Goal: Navigation & Orientation: Find specific page/section

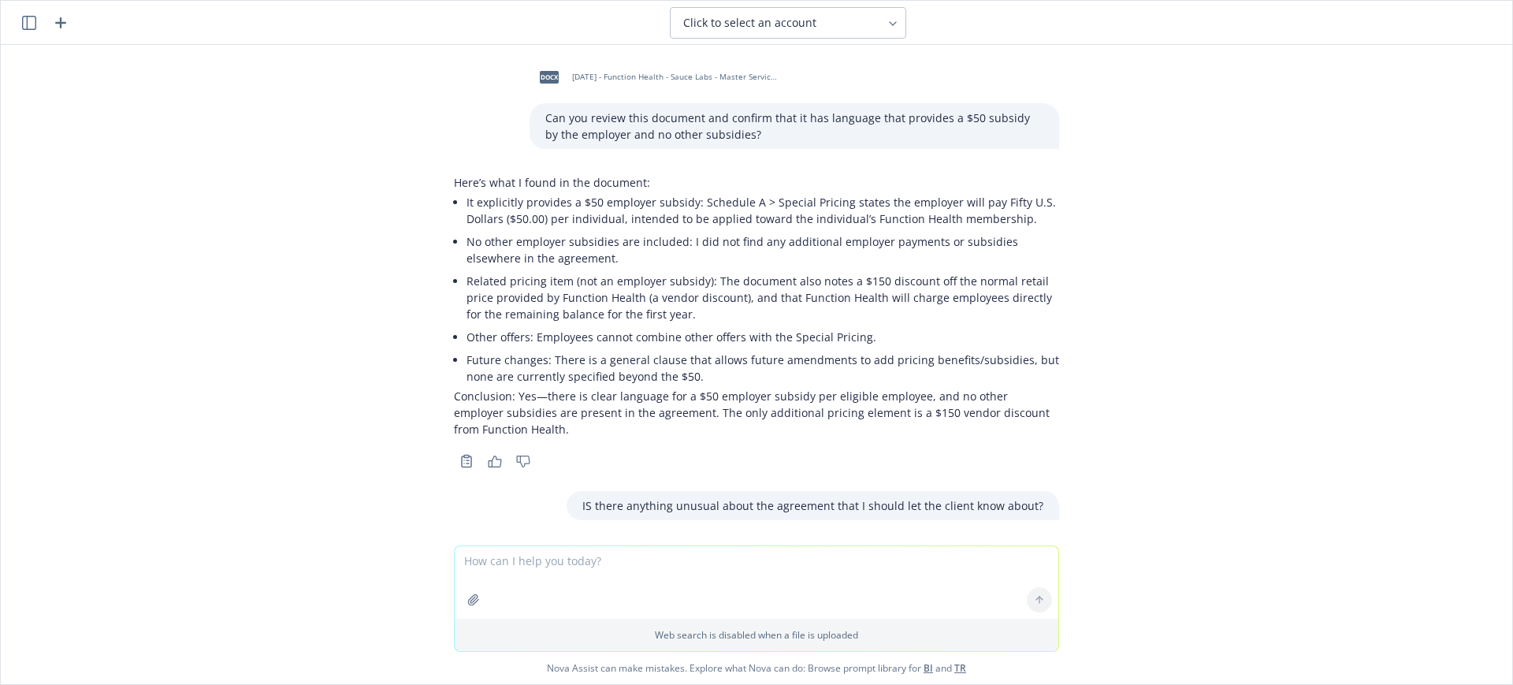
click at [59, 25] on icon "button" at bounding box center [60, 22] width 19 height 19
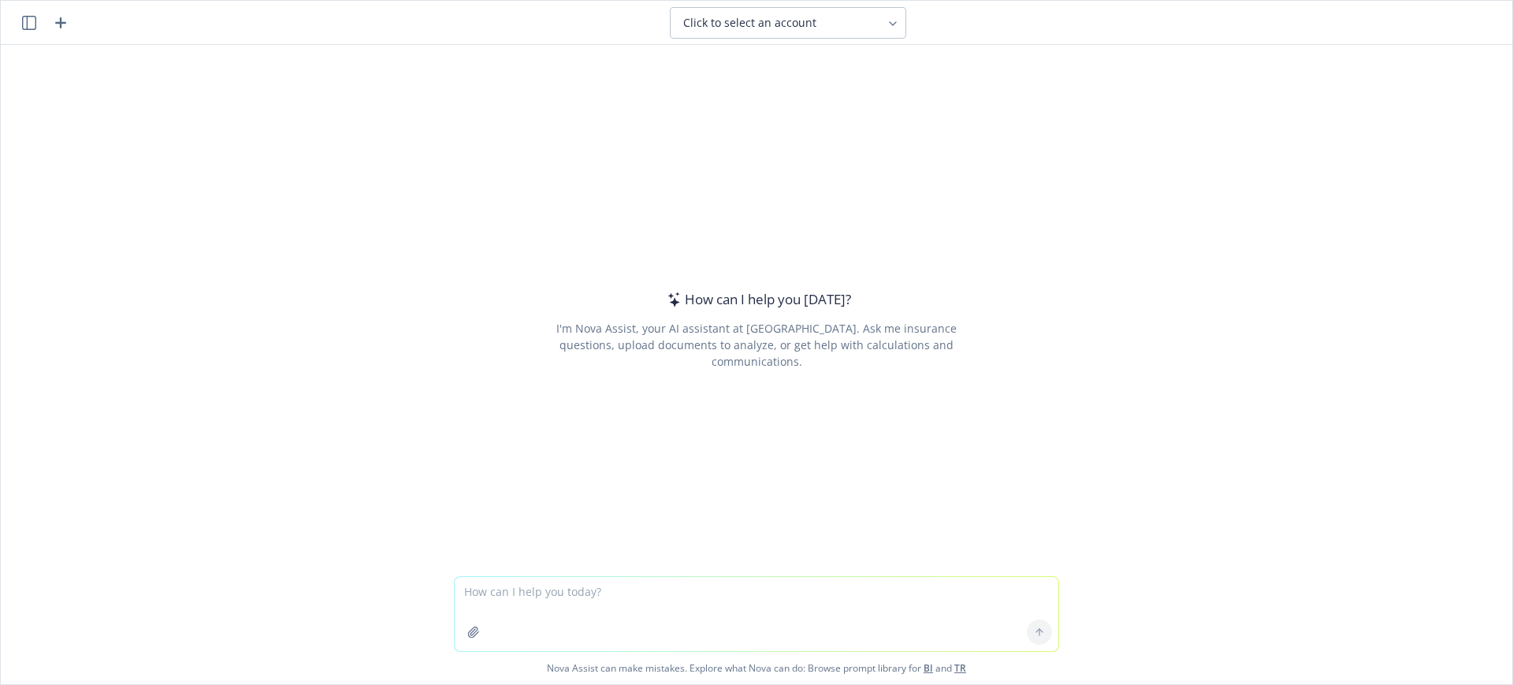
click at [503, 593] on textarea at bounding box center [757, 614] width 604 height 74
type textarea "Can you help me to freshen this language up?"
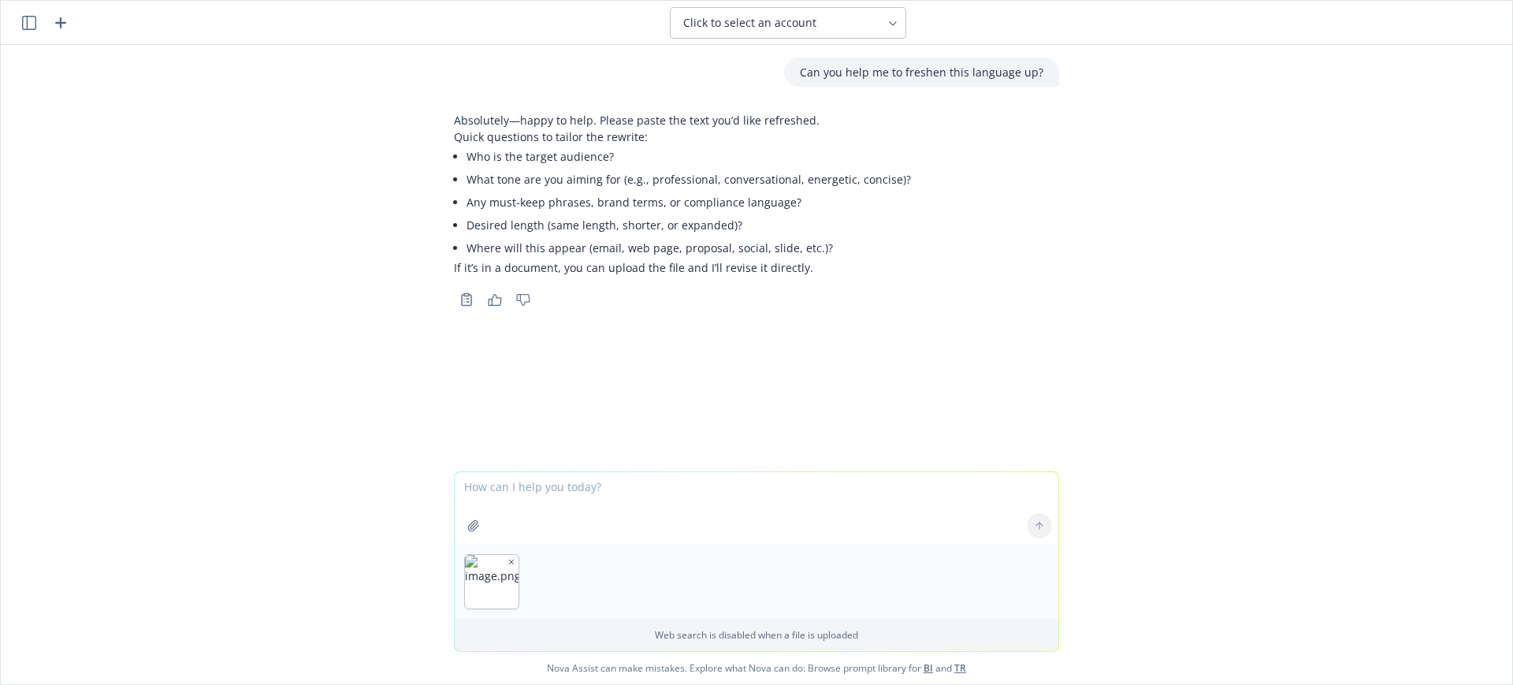
click at [608, 502] on textarea at bounding box center [757, 508] width 604 height 73
paste textarea "• Planet’s goal is to offer a wide variety of competitive benefits to our Plane…"
type textarea "• Planet’s goal is to offer a wide variety of competitive benefits to our Plane…"
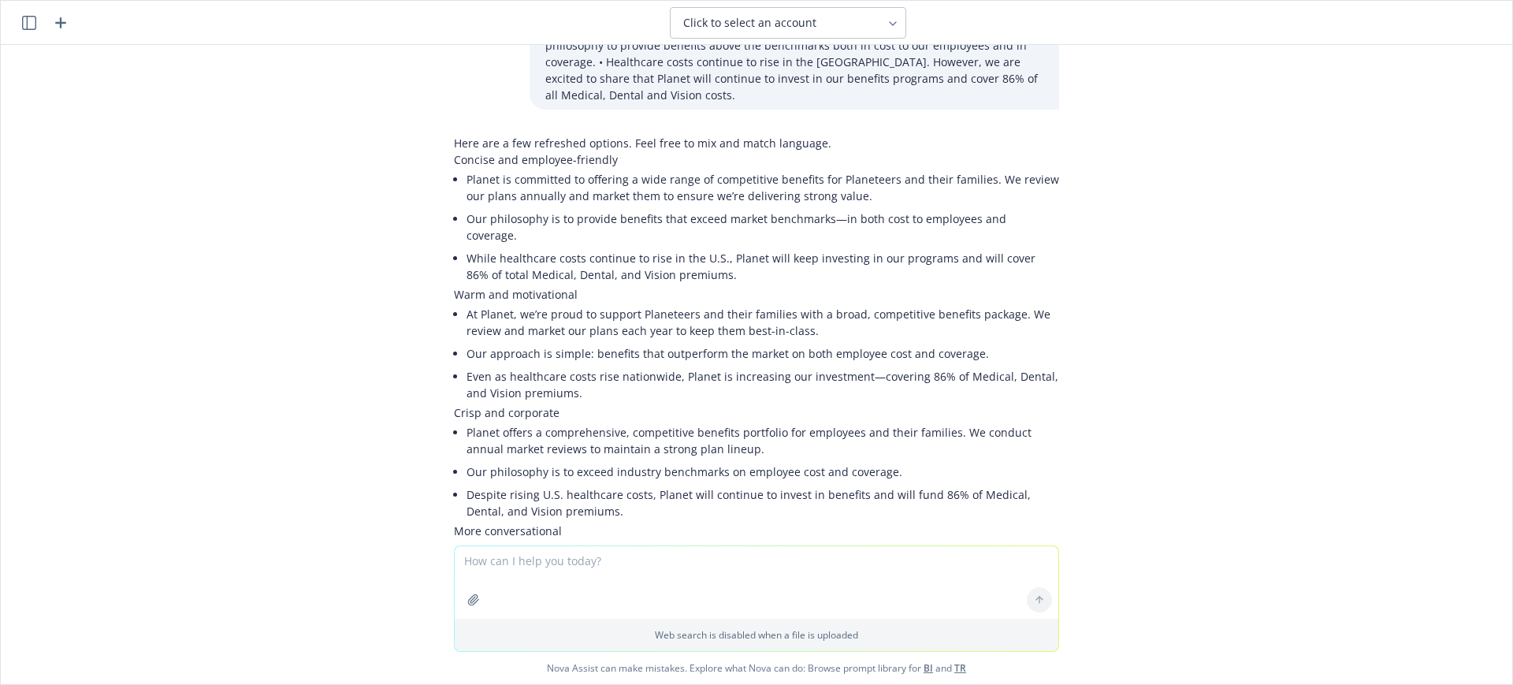
scroll to position [382, 0]
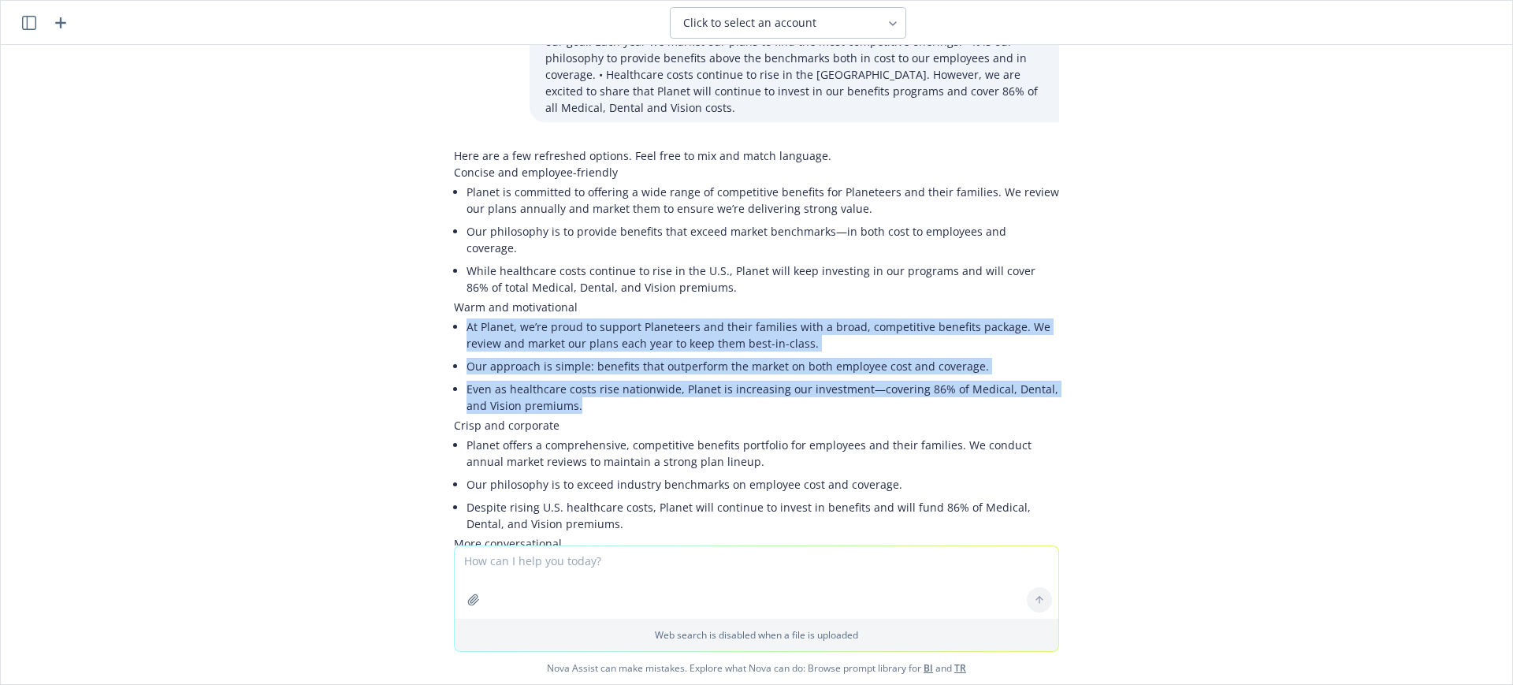
drag, startPoint x: 584, startPoint y: 390, endPoint x: 452, endPoint y: 310, distance: 154.3
click at [467, 315] on ul "At Planet, we’re proud to support Planeteers and their families with a broad, c…" at bounding box center [763, 366] width 593 height 102
copy ul "At Planet, we’re proud to support Planeteers and their families with a broad, c…"
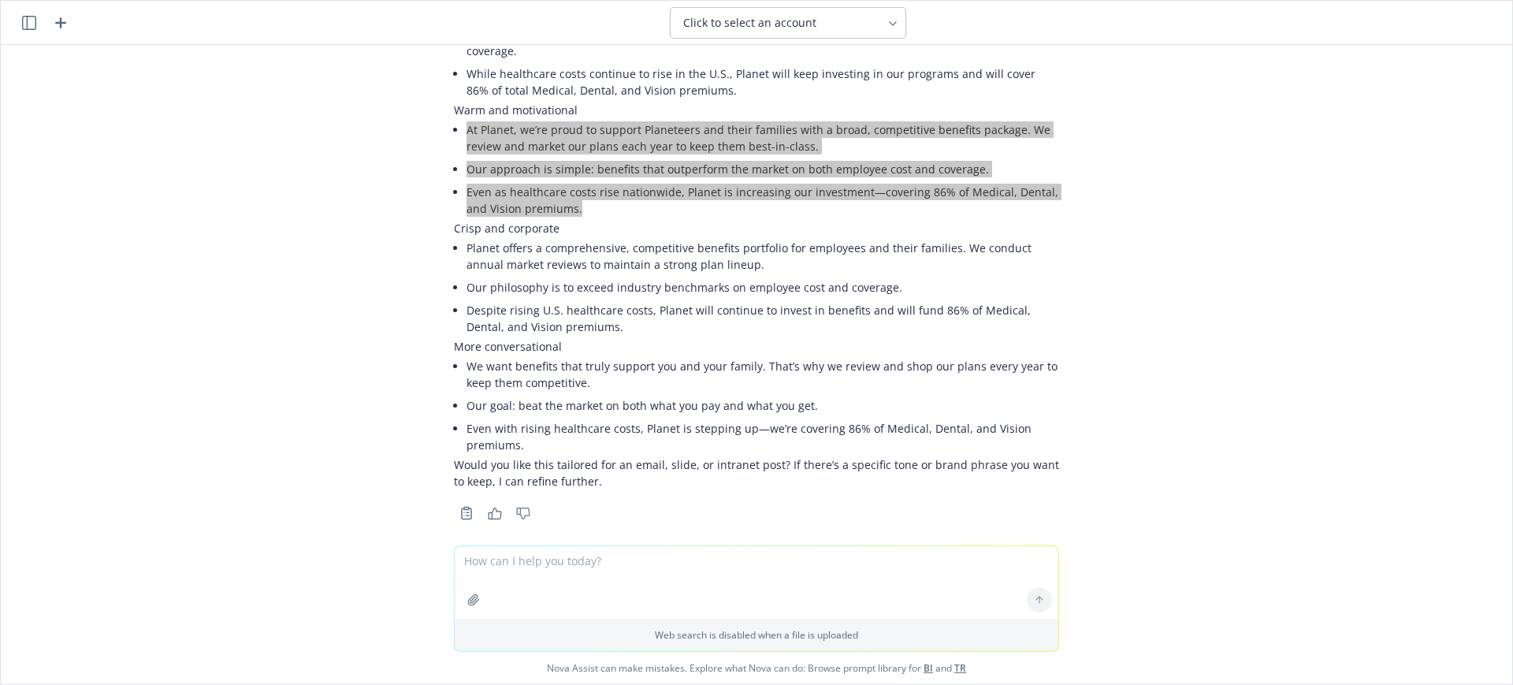
scroll to position [283, 0]
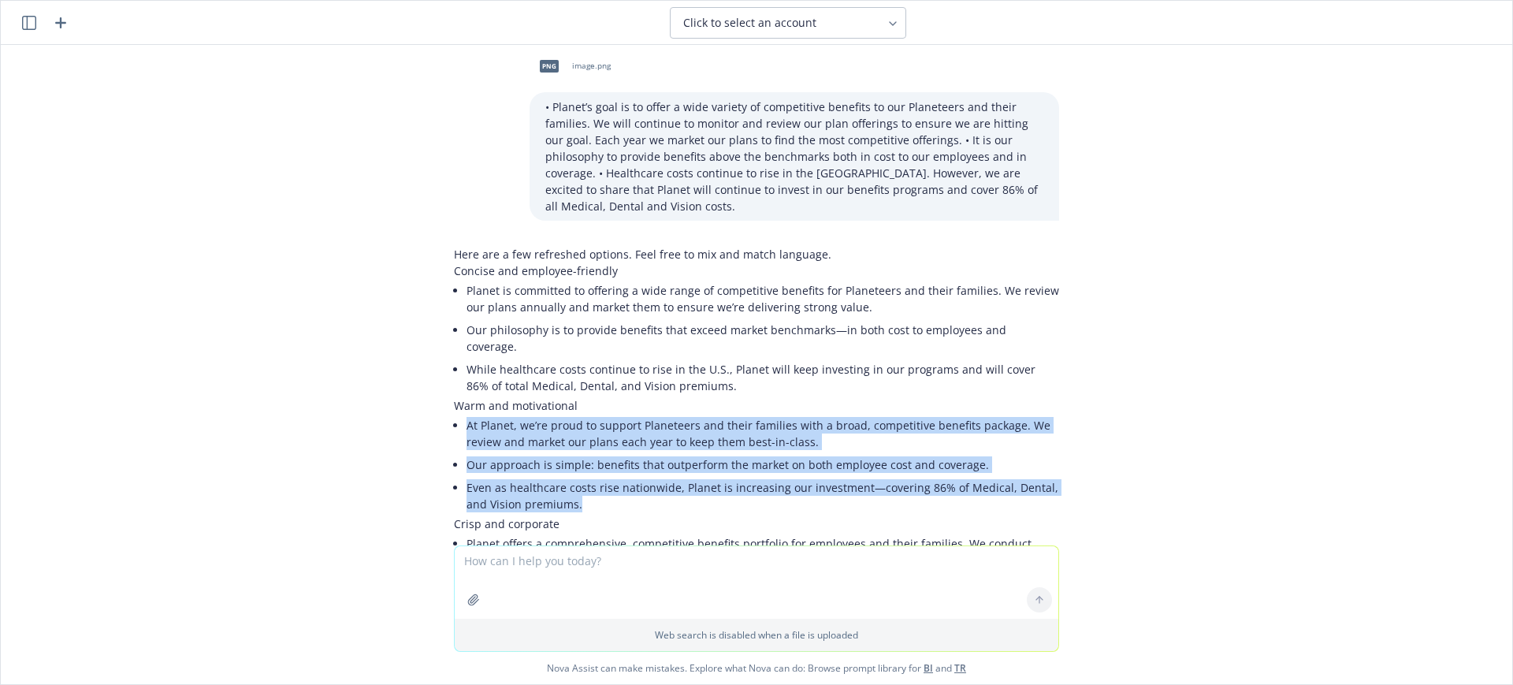
click at [51, 21] on icon "button" at bounding box center [60, 22] width 19 height 19
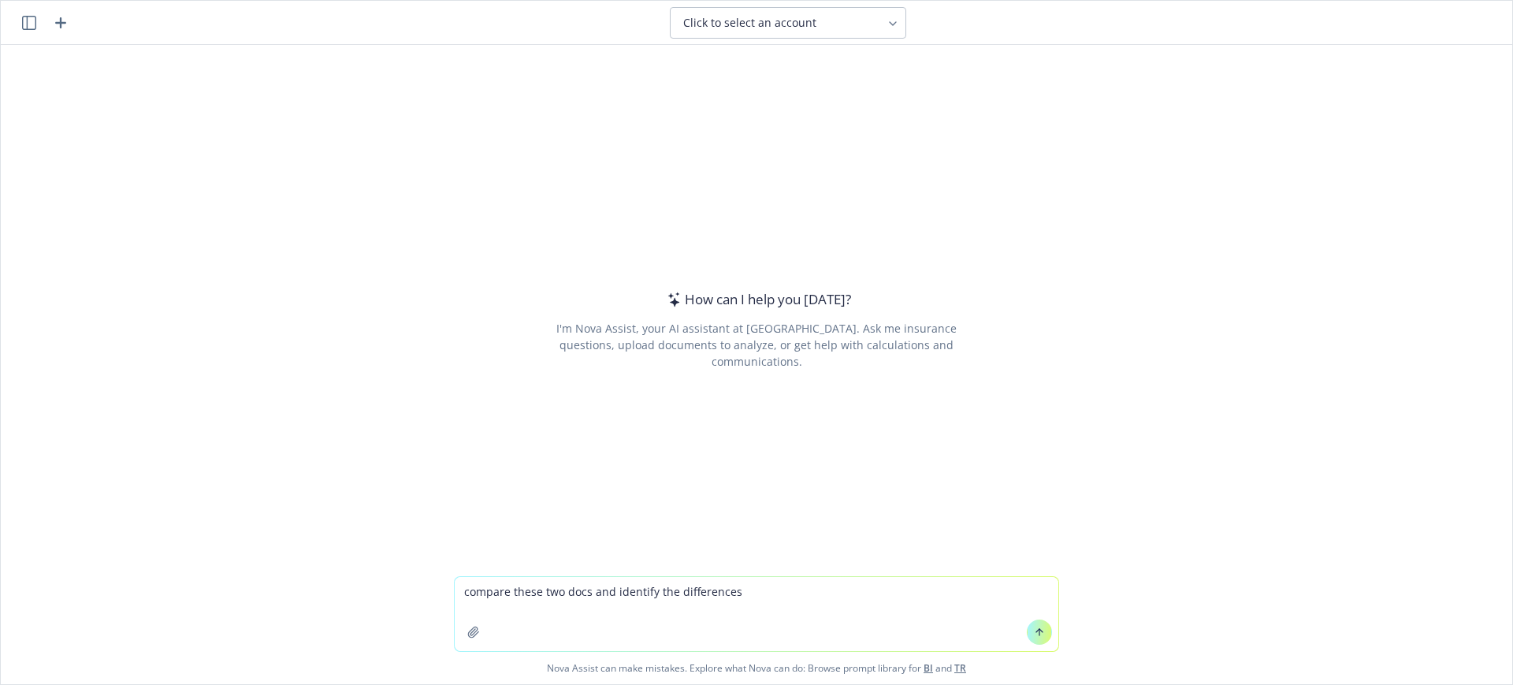
type textarea "compare these two docs and identify the differences"
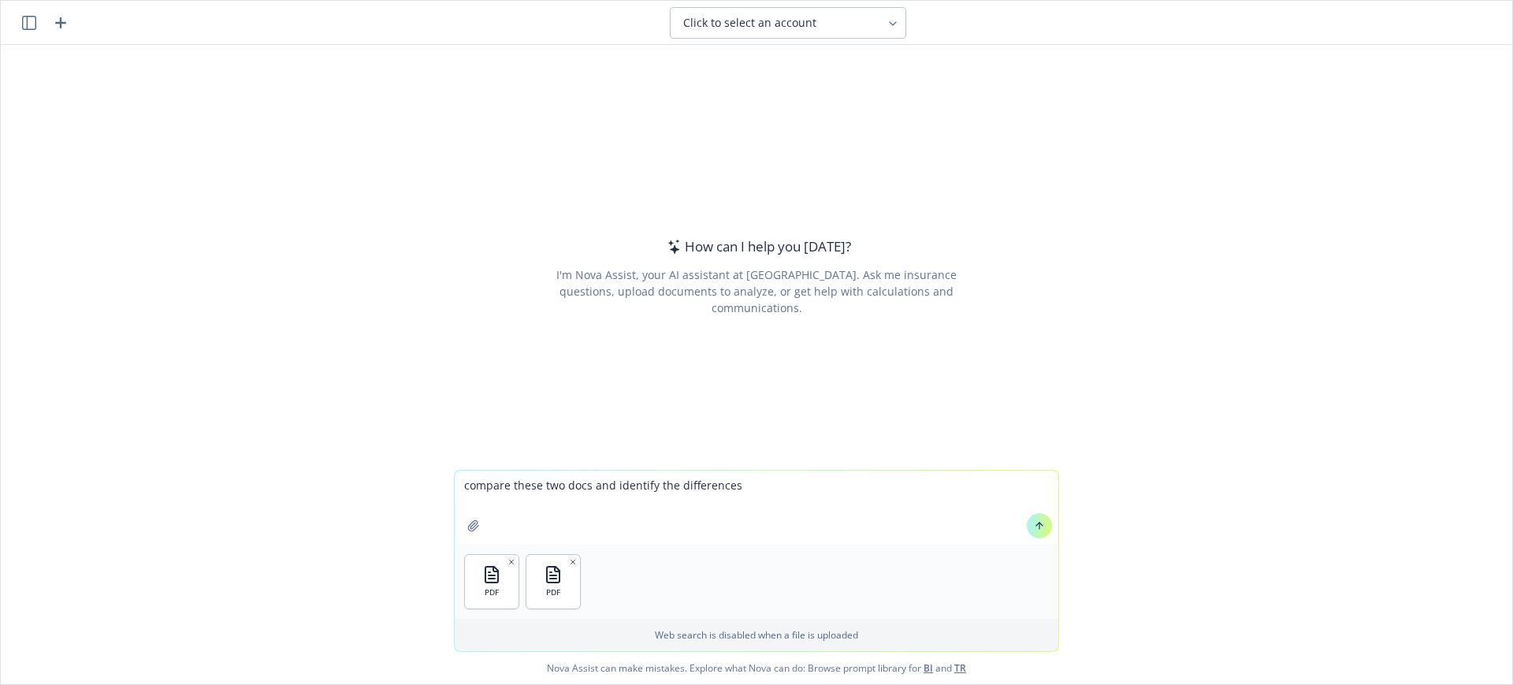
click at [1035, 516] on button at bounding box center [1039, 525] width 25 height 25
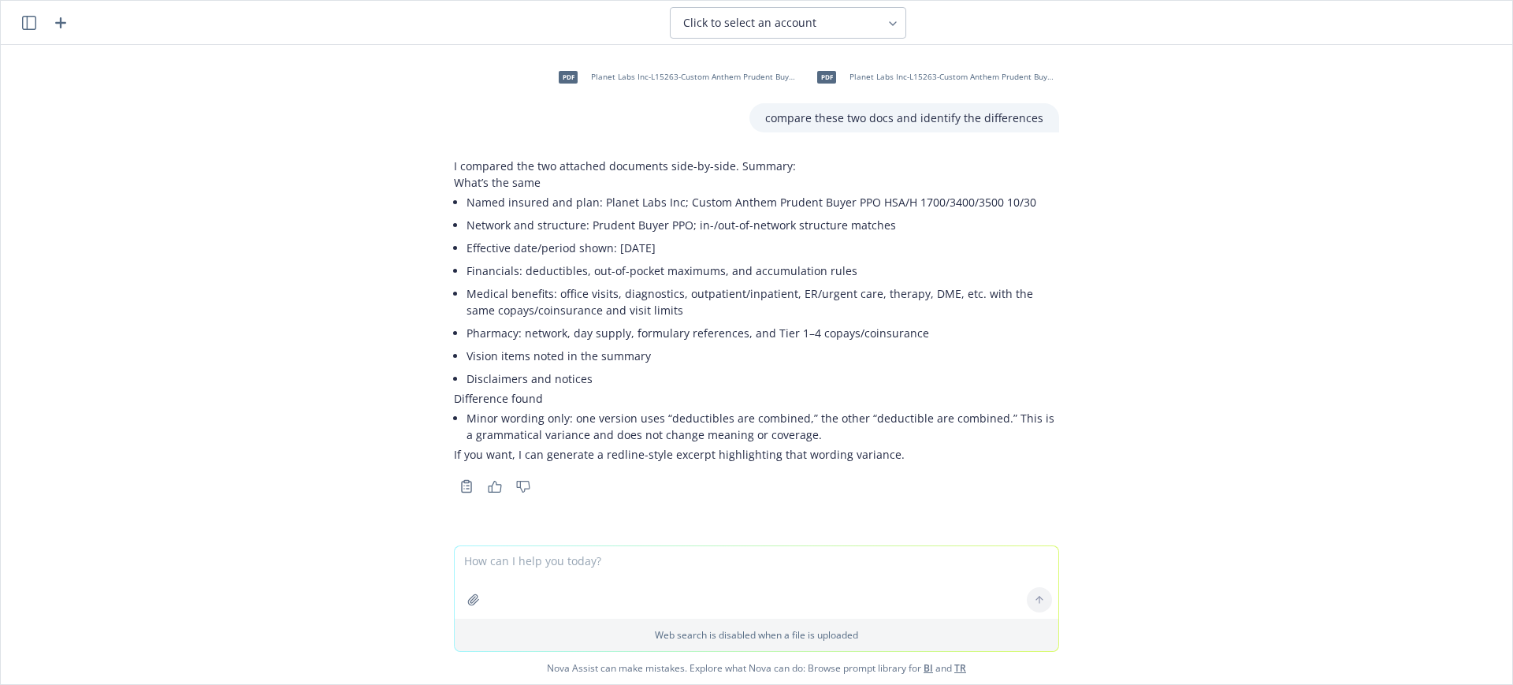
click at [60, 20] on icon "button" at bounding box center [60, 22] width 11 height 11
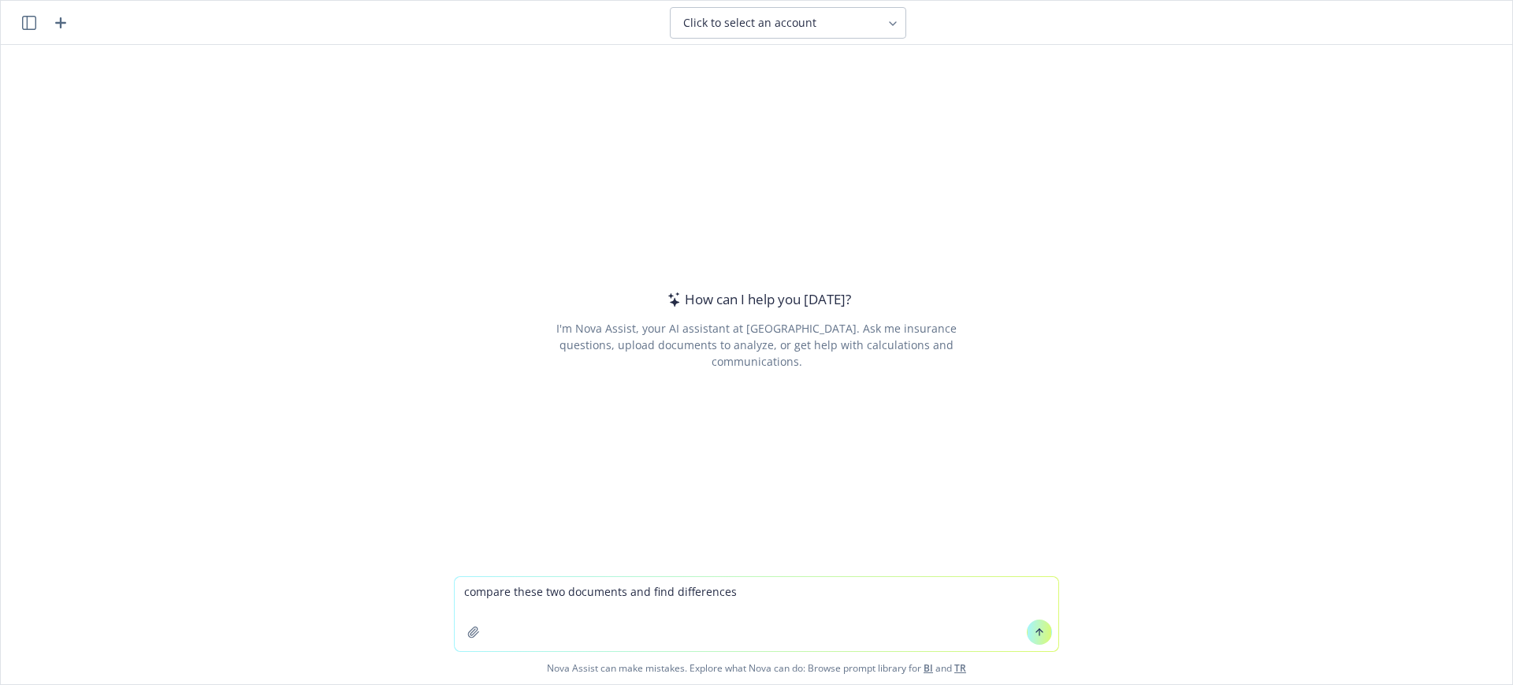
type textarea "compare these two documents and find differences"
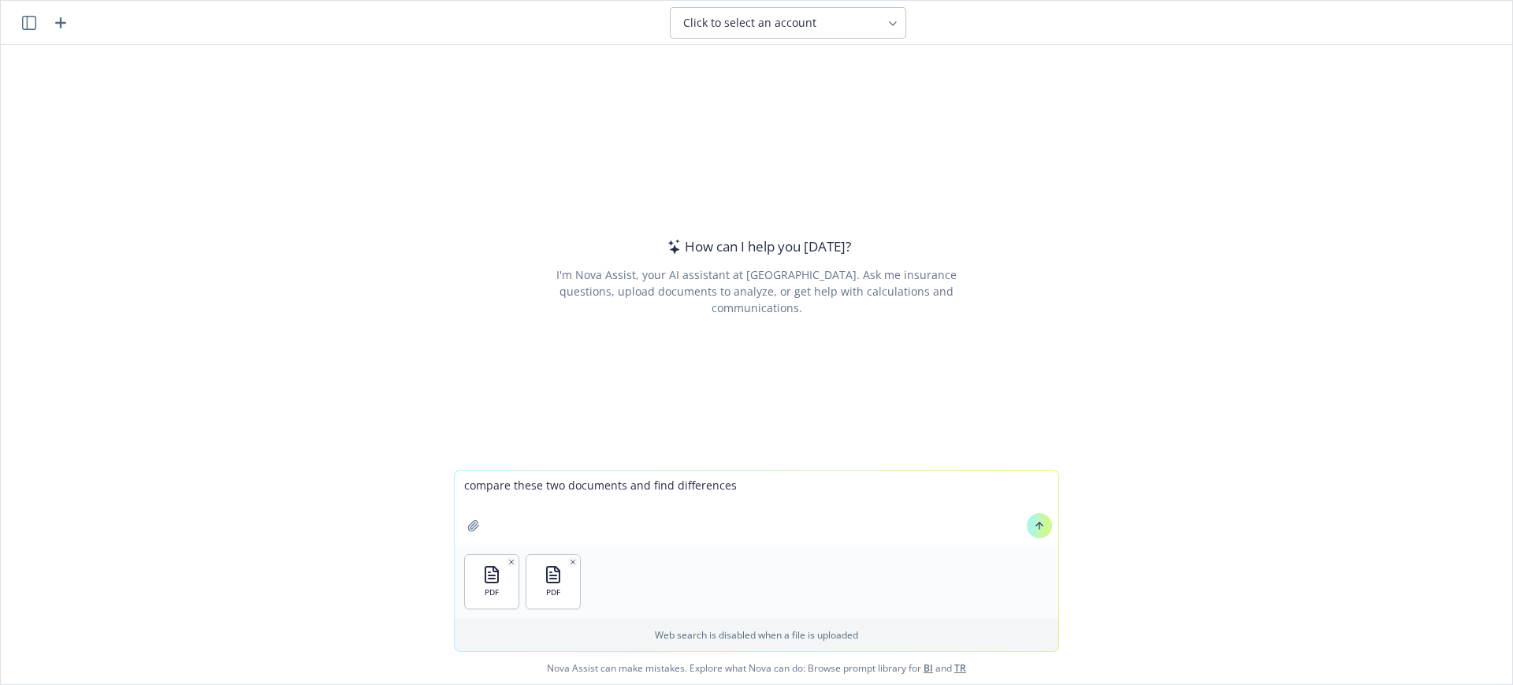
click at [1037, 523] on icon at bounding box center [1040, 524] width 6 height 3
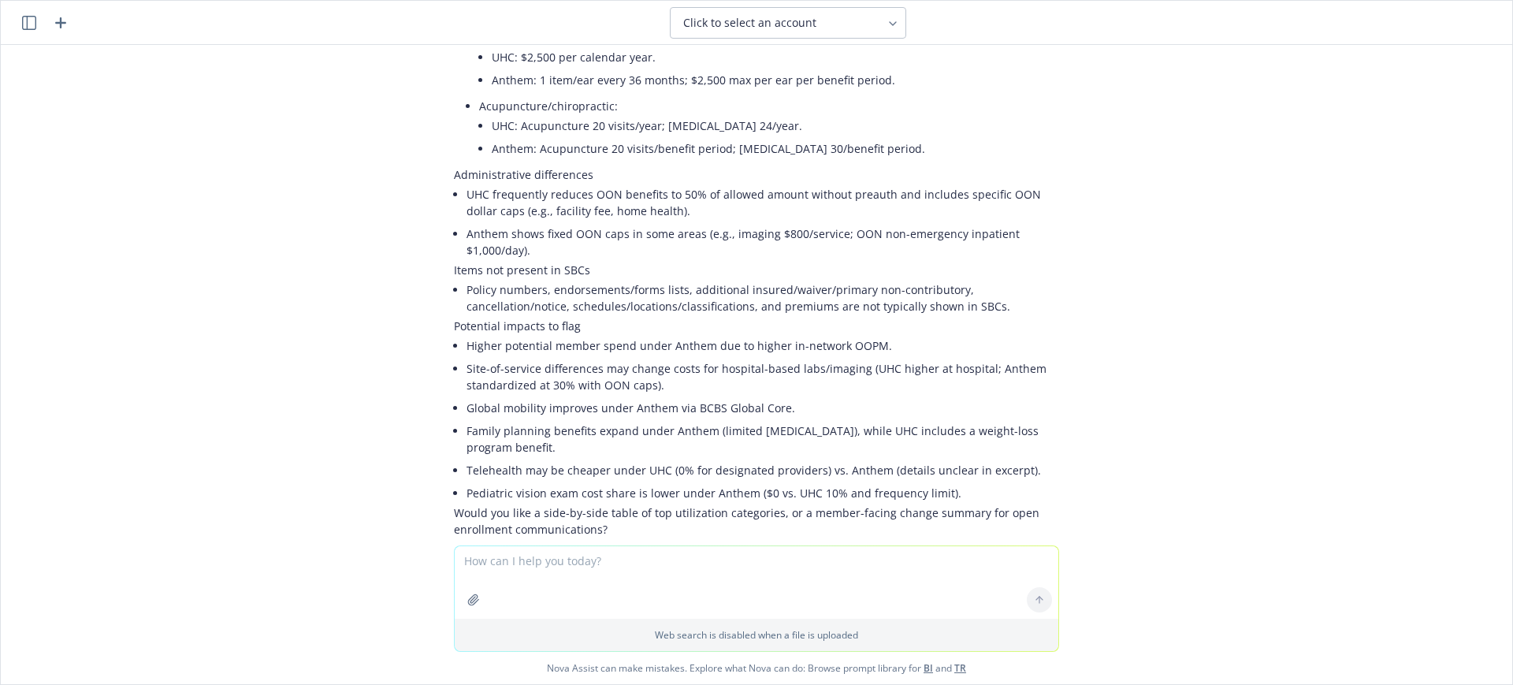
scroll to position [1568, 0]
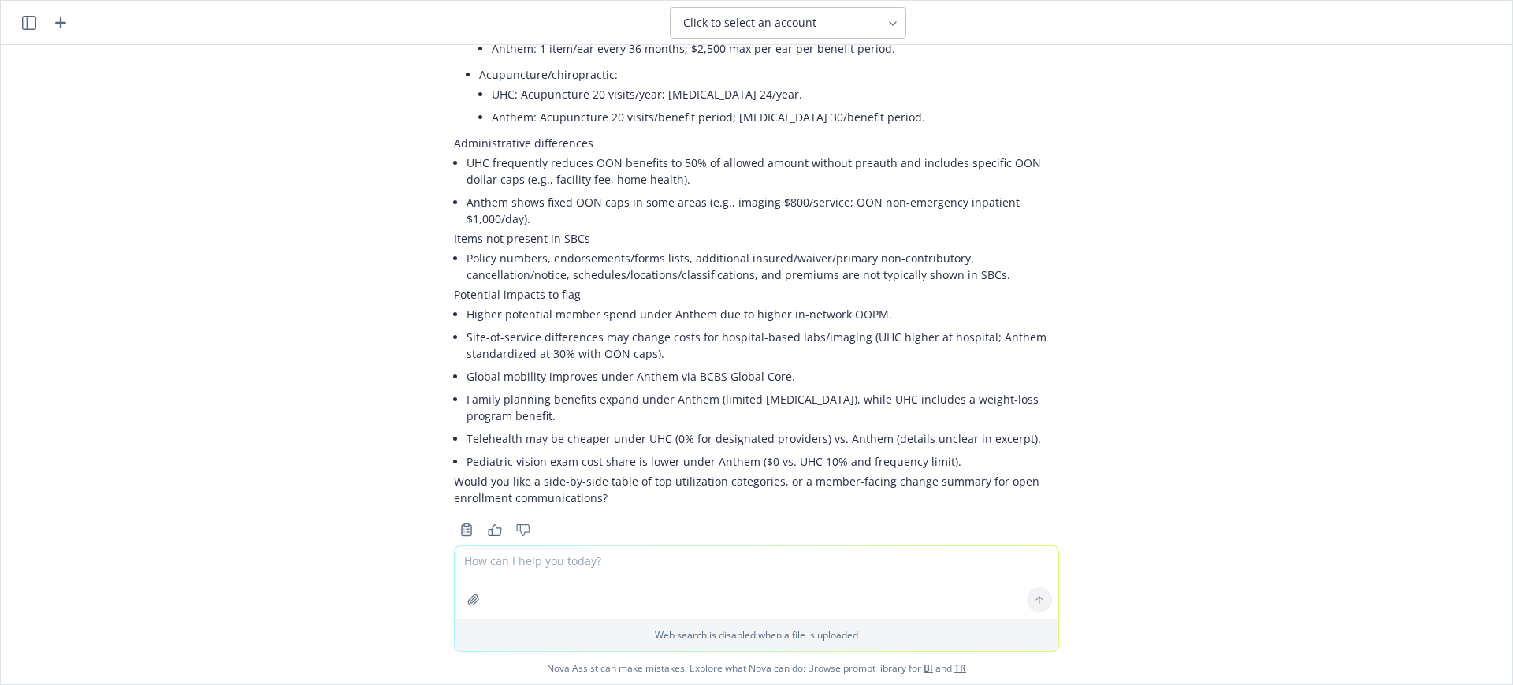
click at [58, 24] on icon "button" at bounding box center [60, 22] width 19 height 19
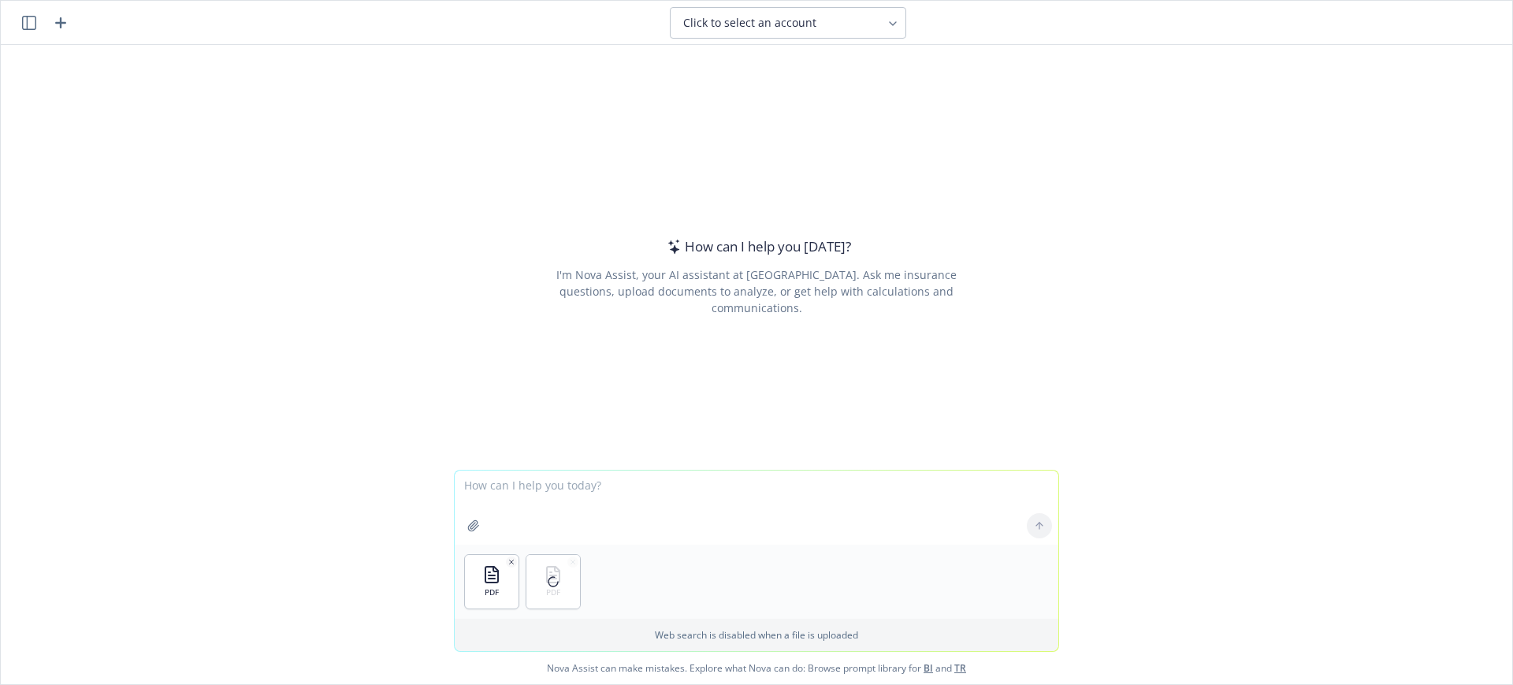
click at [511, 495] on textarea at bounding box center [757, 508] width 604 height 74
type textarea "Compare these two docs and identify the differences"
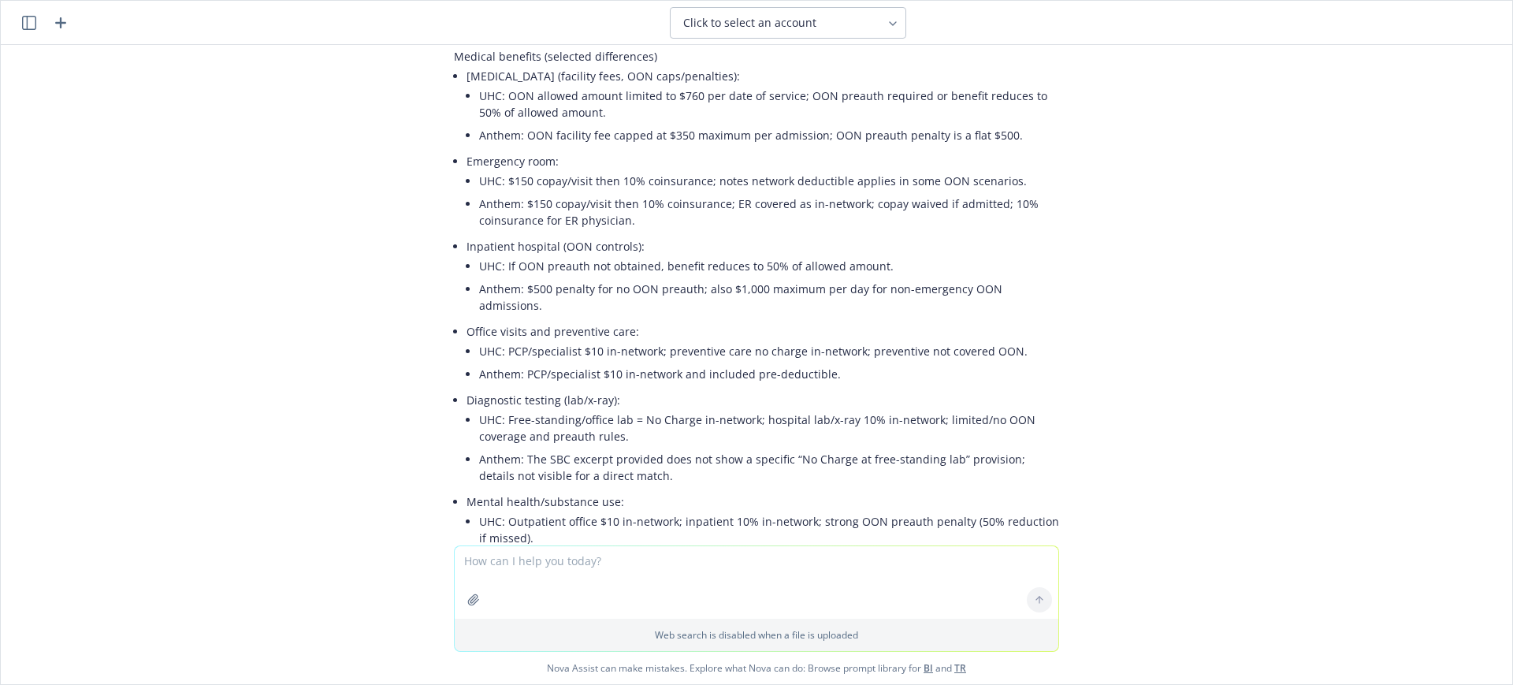
scroll to position [365, 0]
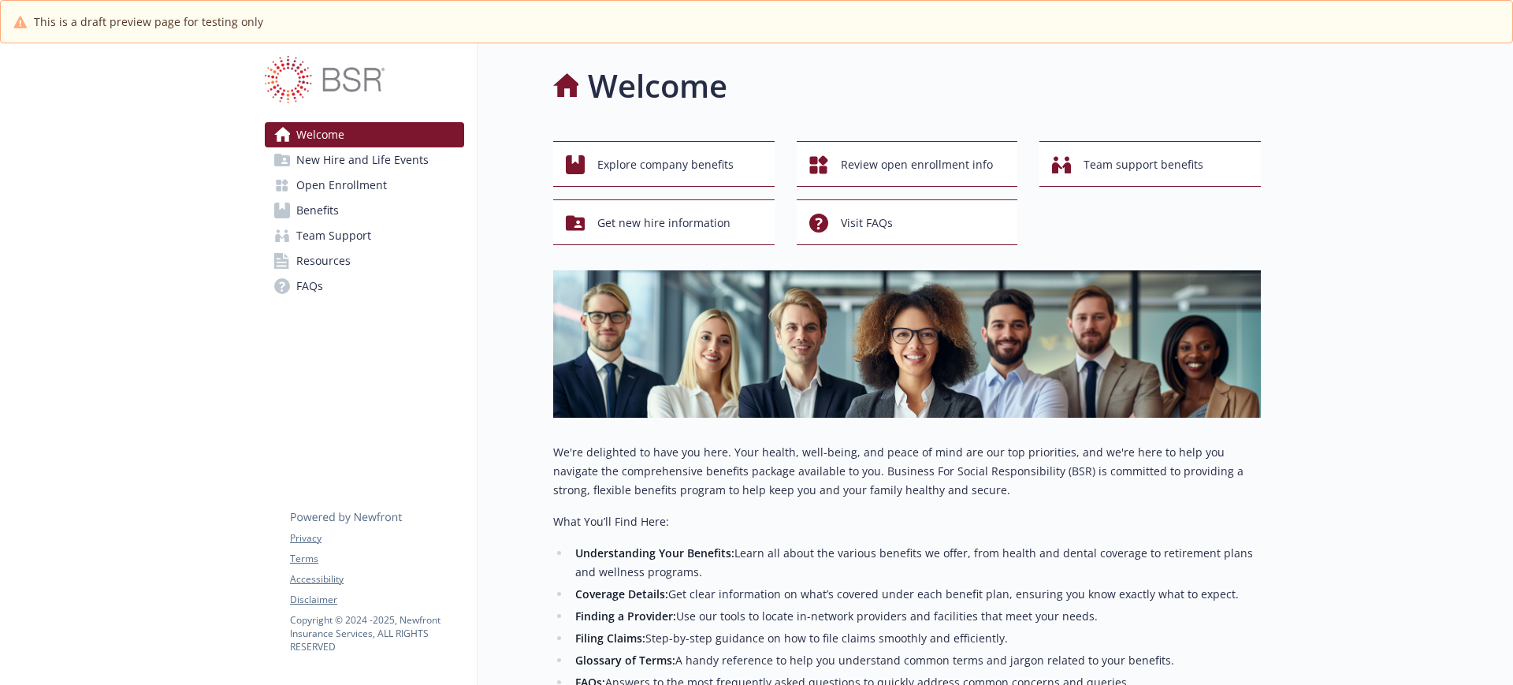
click at [332, 208] on span "Benefits" at bounding box center [317, 210] width 43 height 25
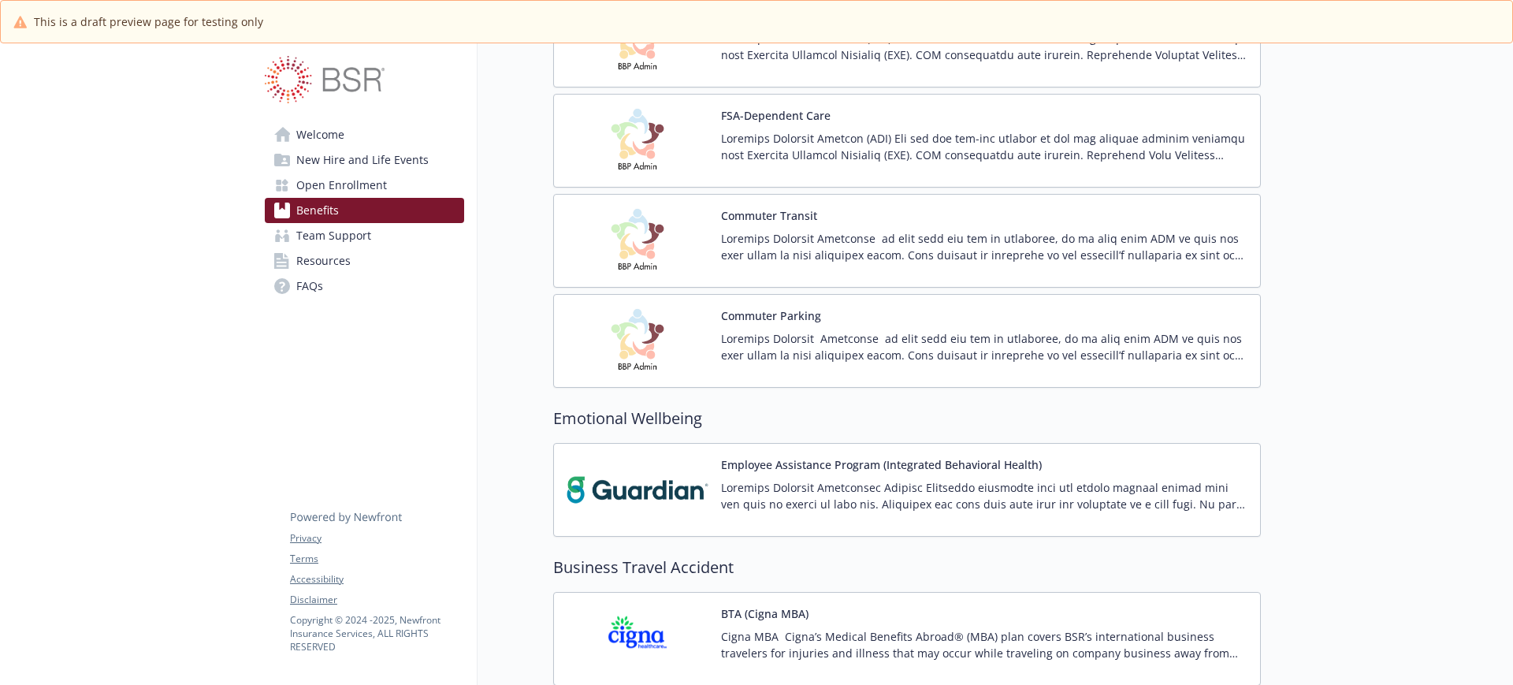
scroll to position [1379, 0]
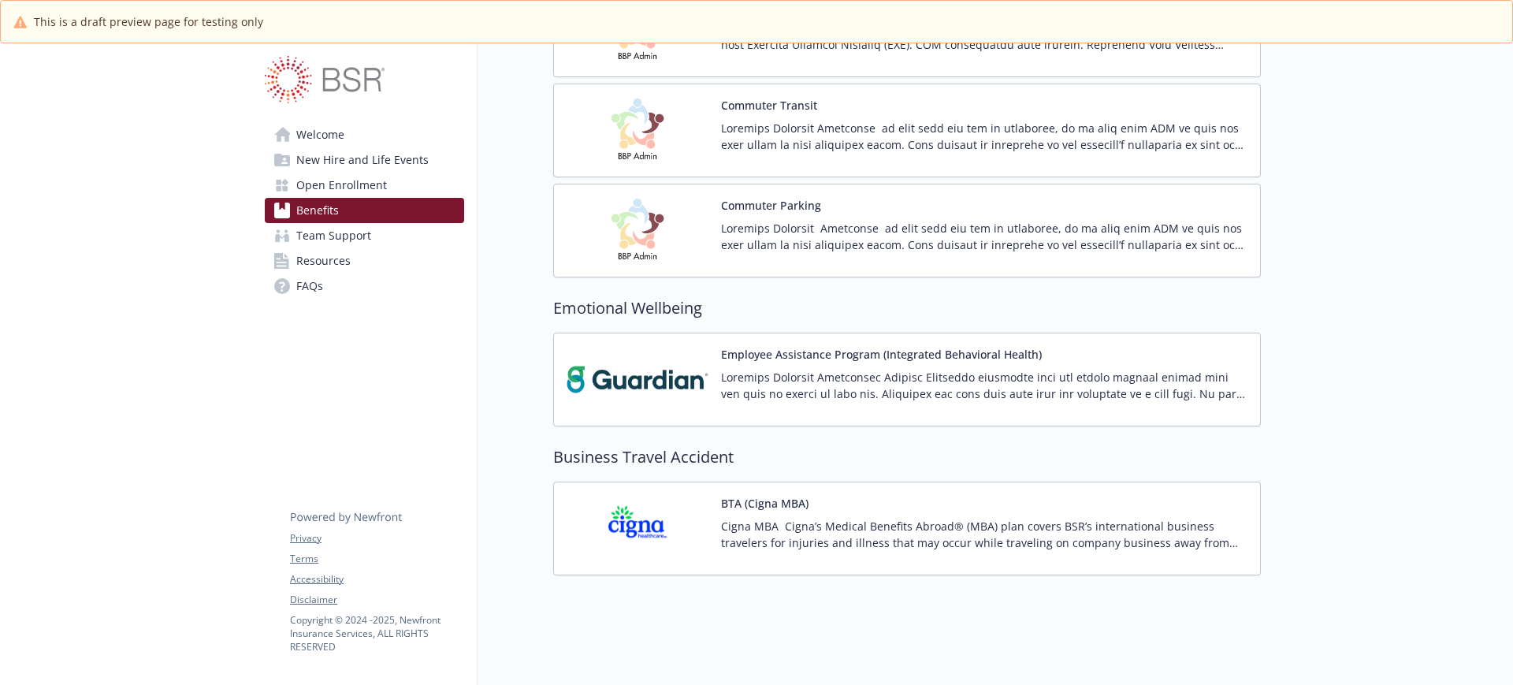
click at [322, 265] on span "Resources" at bounding box center [323, 260] width 54 height 25
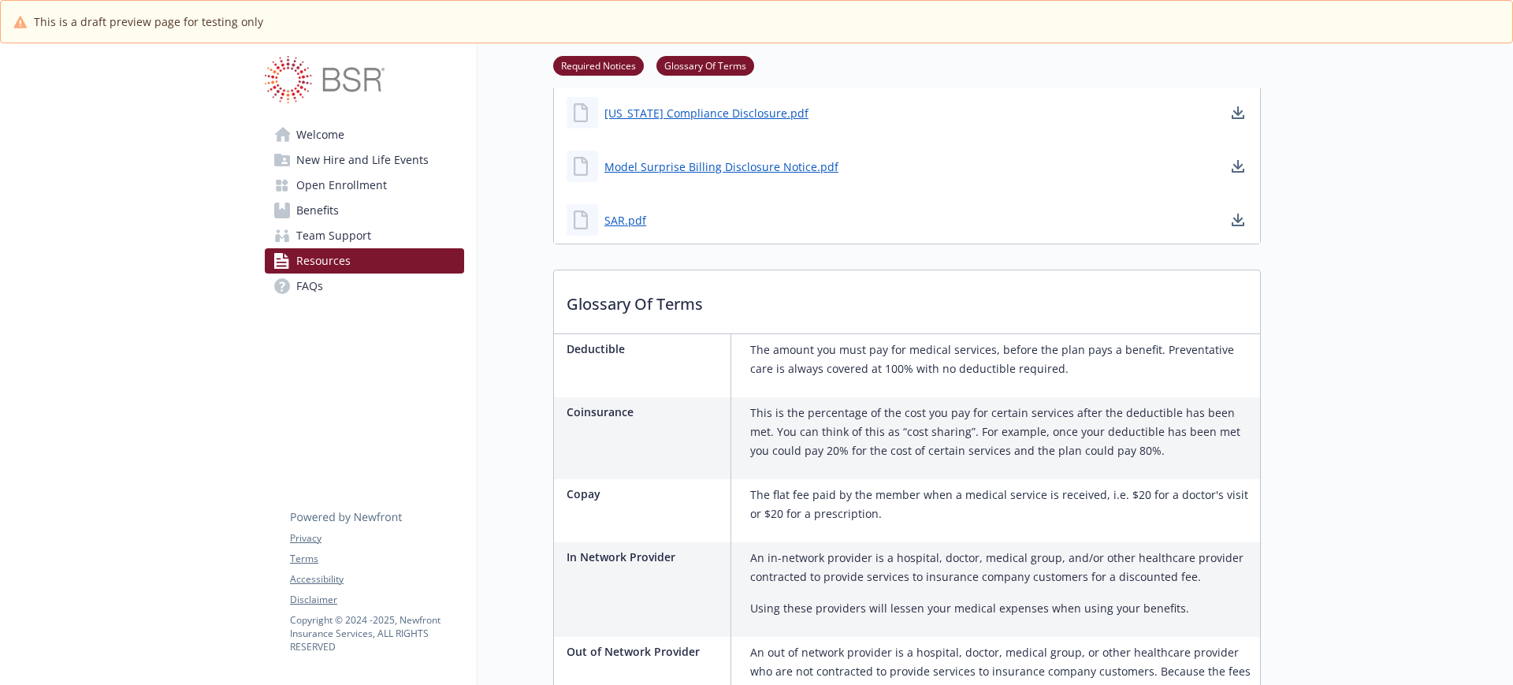
scroll to position [1033, 0]
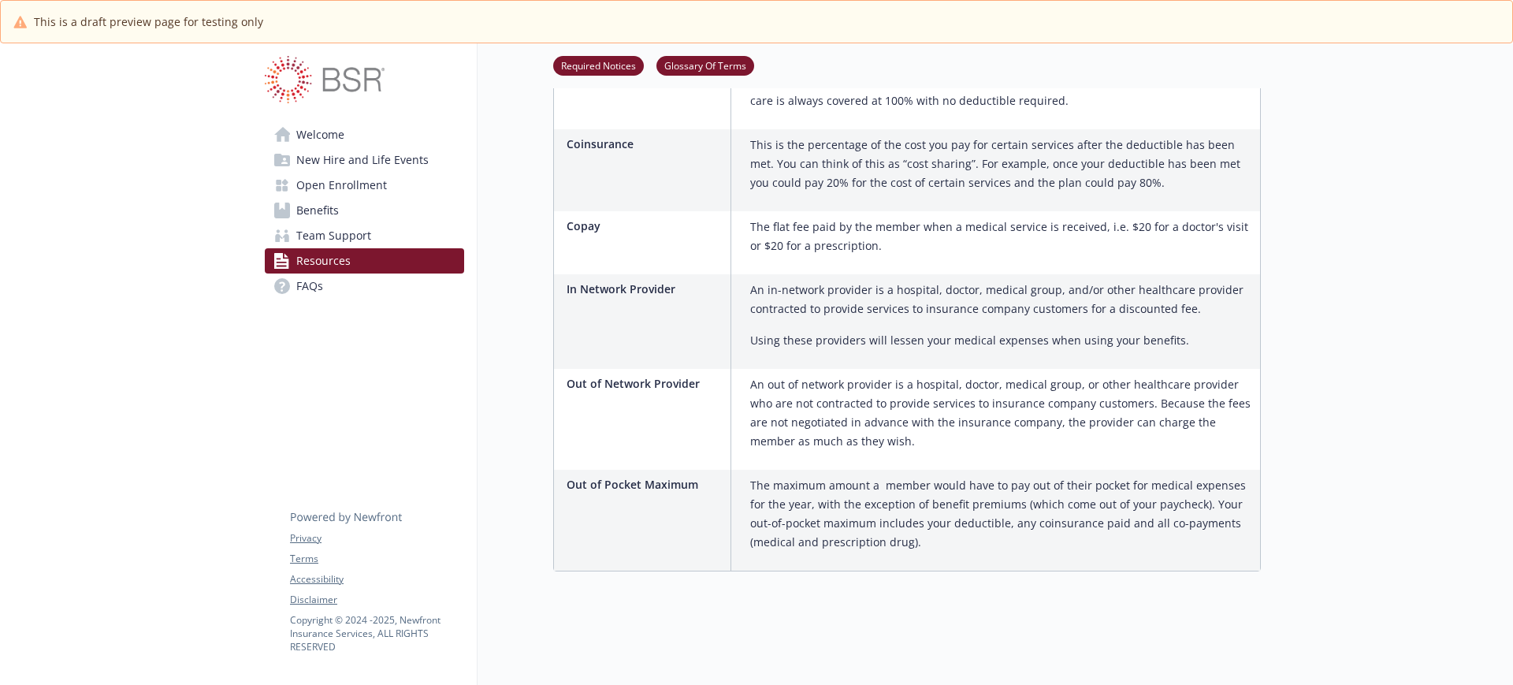
click at [324, 277] on link "FAQs" at bounding box center [364, 286] width 199 height 25
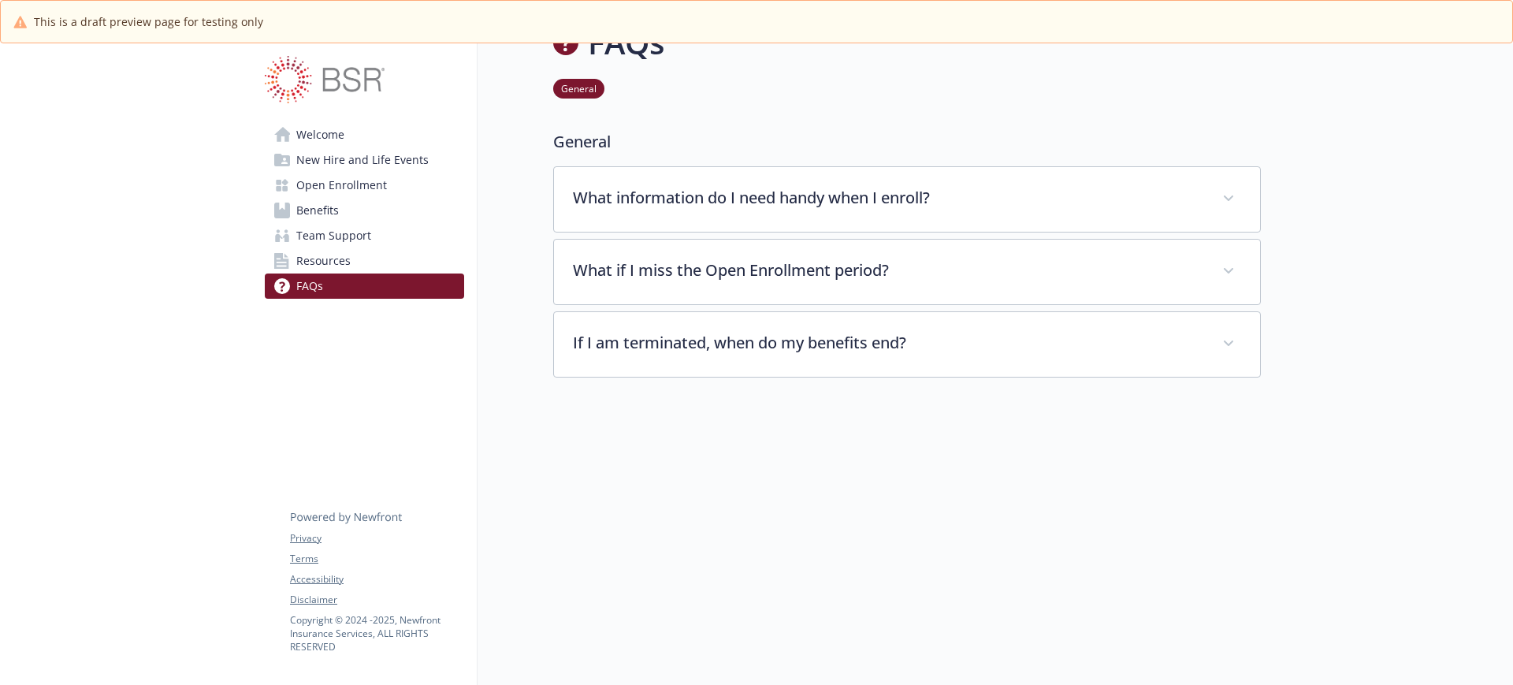
click at [326, 183] on span "Open Enrollment" at bounding box center [341, 185] width 91 height 25
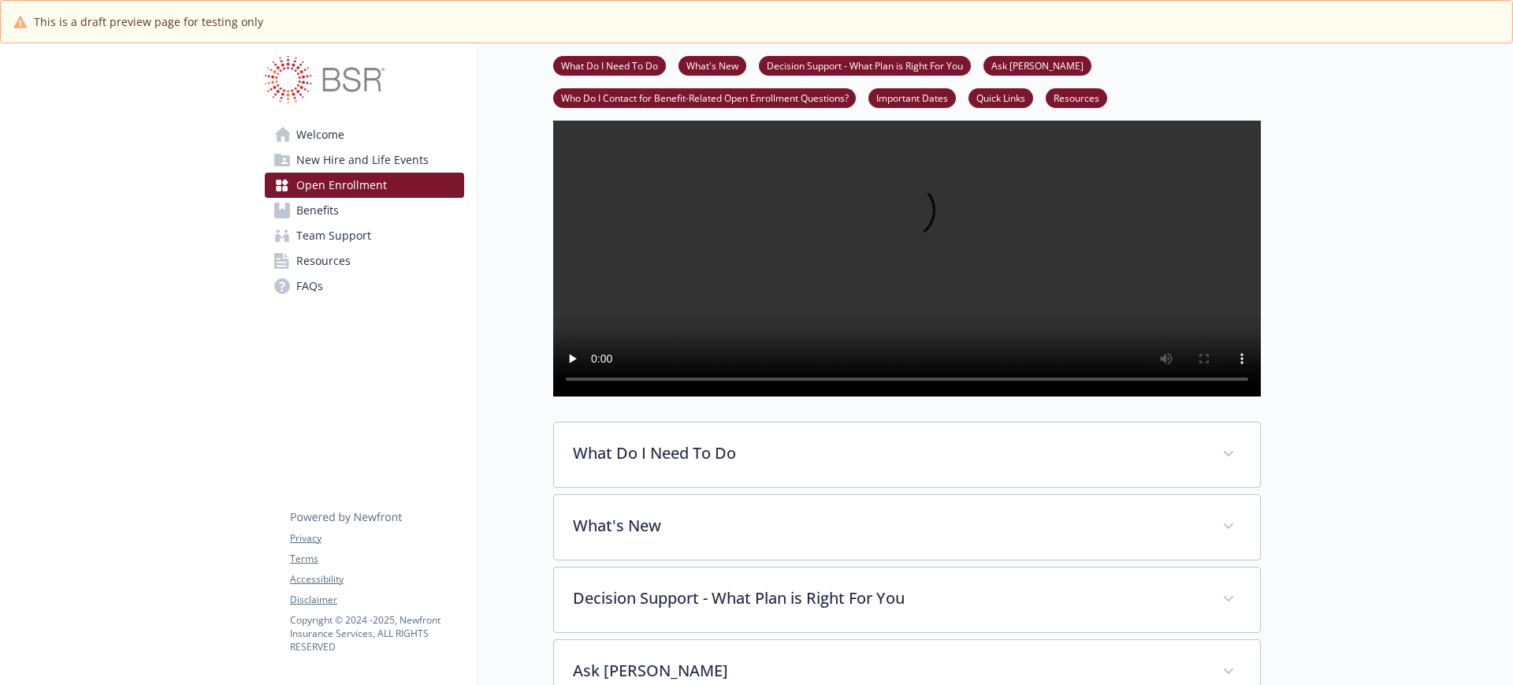
scroll to position [157, 0]
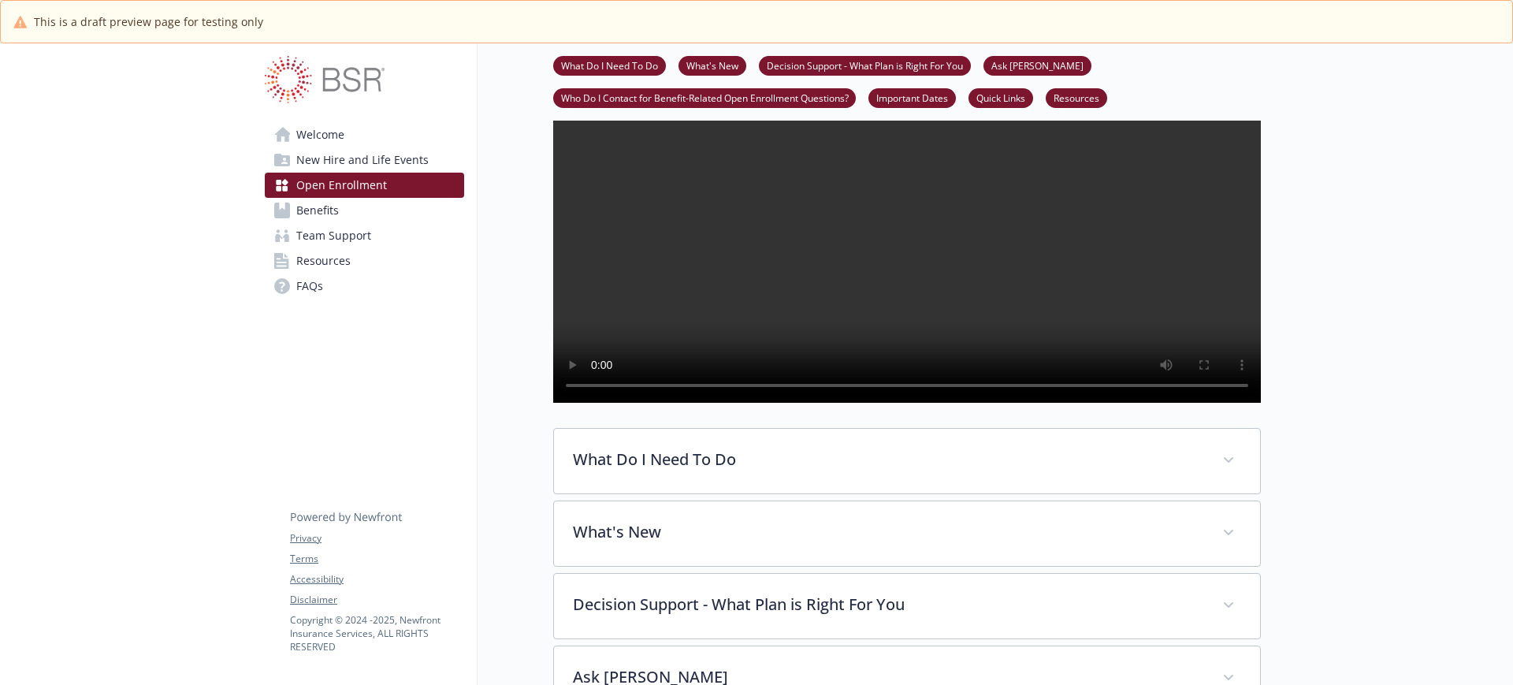
click at [344, 135] on span "Welcome" at bounding box center [320, 134] width 48 height 25
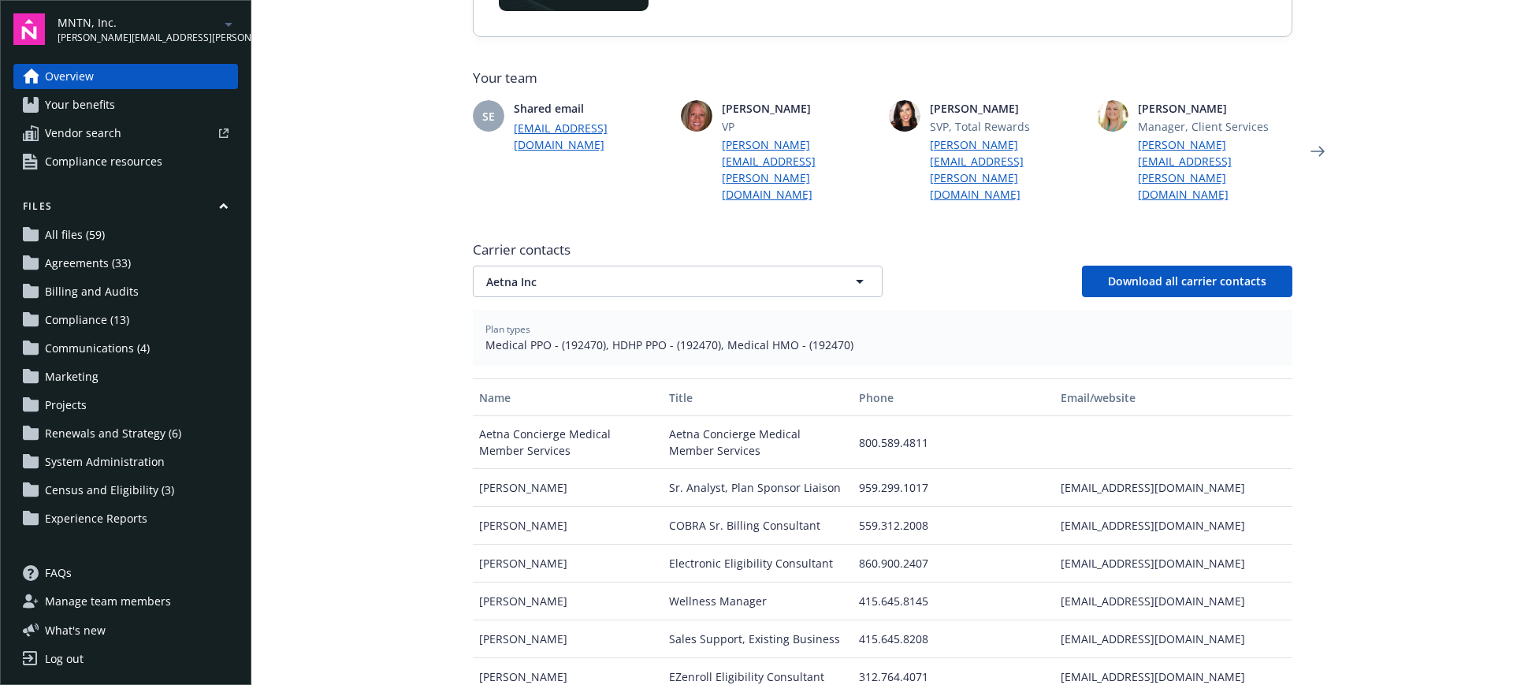
scroll to position [493, 0]
